Goal: Find specific page/section: Find specific page/section

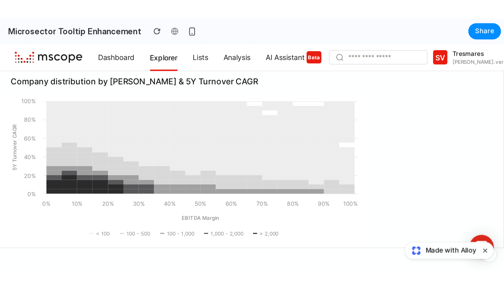
scroll to position [36, 0]
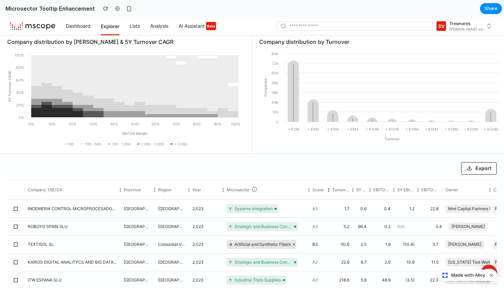
click at [41, 13] on div "Microsector Tooltip Enhancement" at bounding box center [67, 8] width 134 height 10
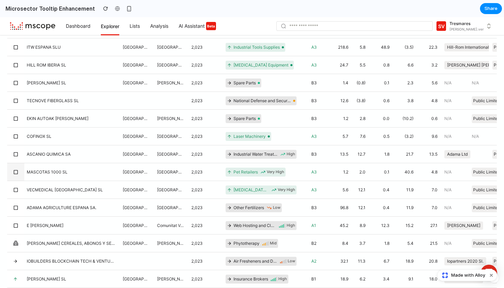
scroll to position [269, 0]
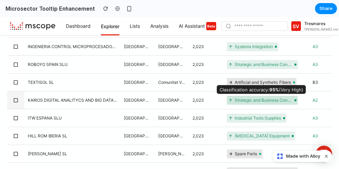
scroll to position [332, 0]
